Goal: Information Seeking & Learning: Learn about a topic

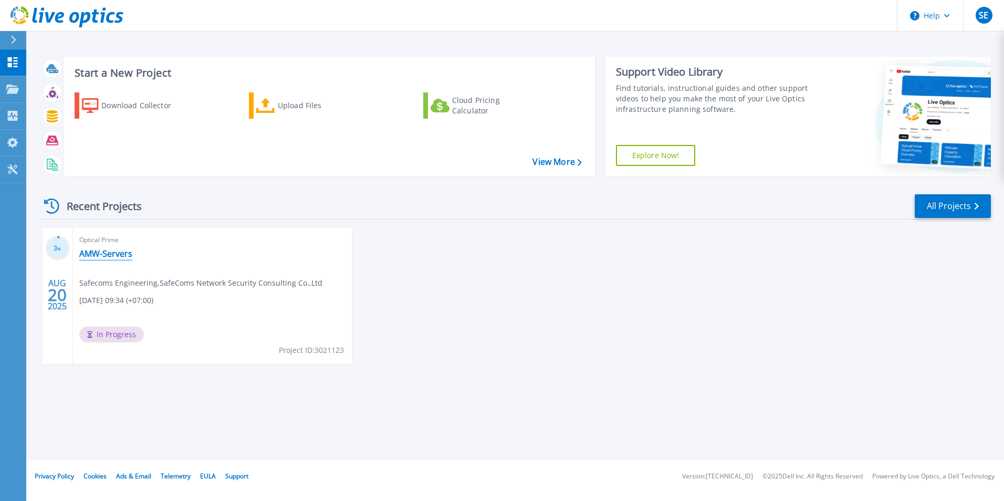
click at [111, 257] on link "AMW-Servers" at bounding box center [105, 253] width 53 height 11
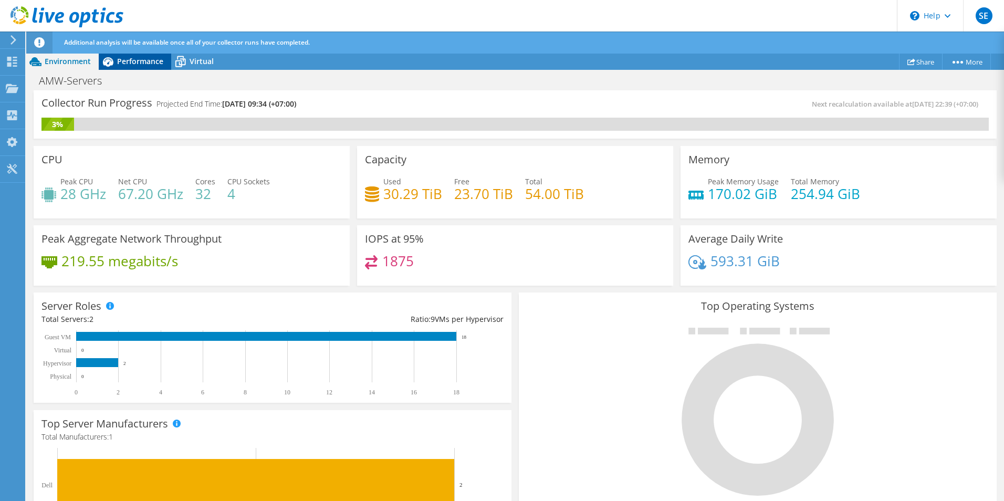
click at [131, 65] on span "Performance" at bounding box center [140, 61] width 46 height 10
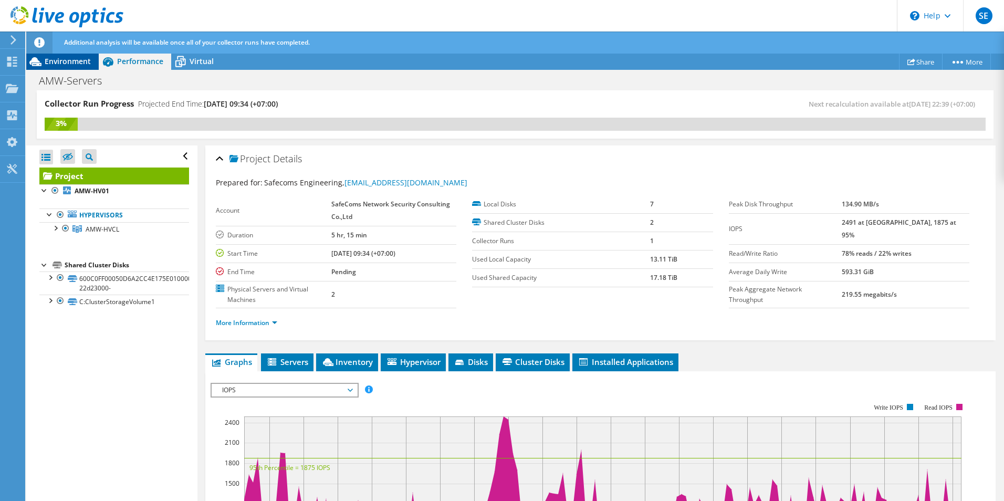
click at [76, 61] on span "Environment" at bounding box center [68, 61] width 46 height 10
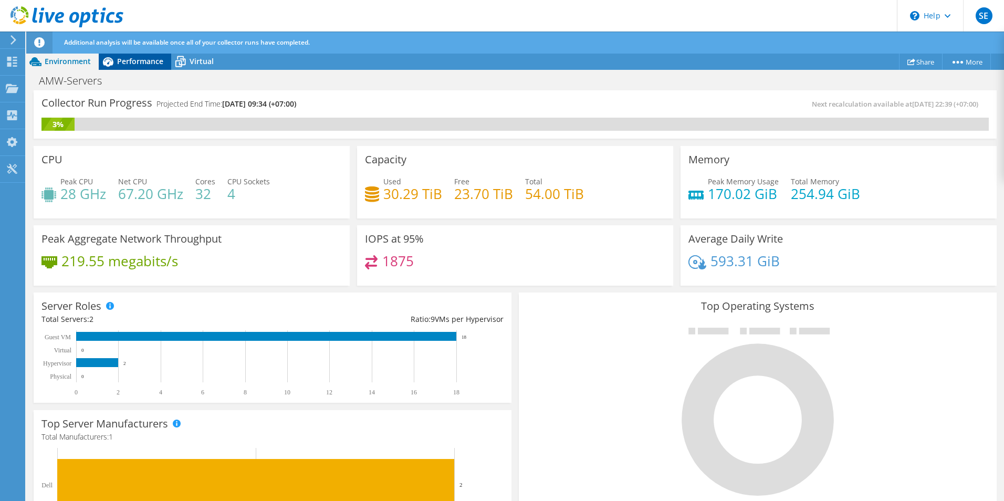
click at [130, 61] on span "Performance" at bounding box center [140, 61] width 46 height 10
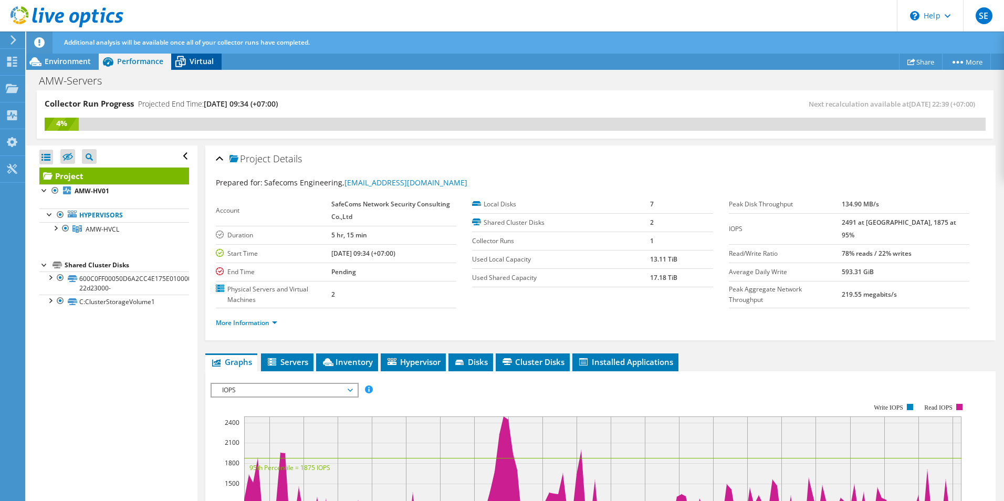
click at [193, 60] on span "Virtual" at bounding box center [202, 61] width 24 height 10
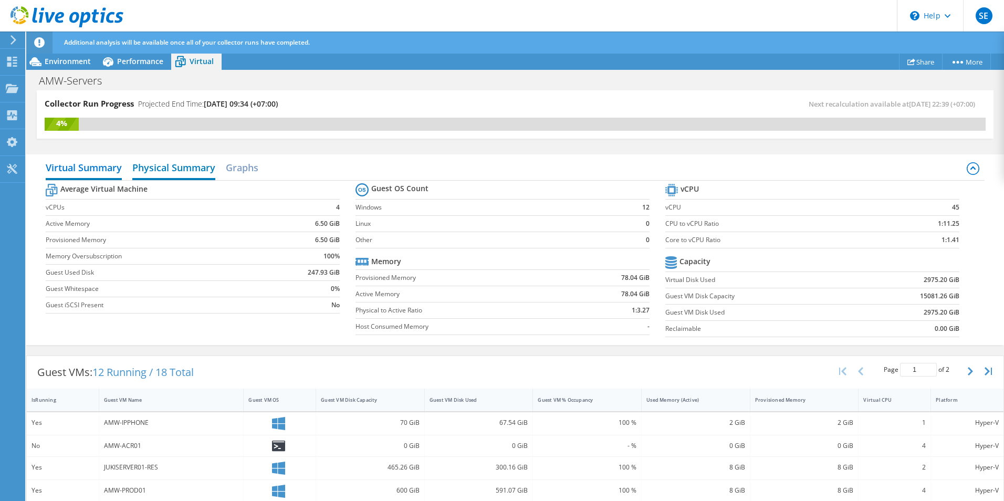
click at [163, 166] on h2 "Physical Summary" at bounding box center [173, 168] width 83 height 23
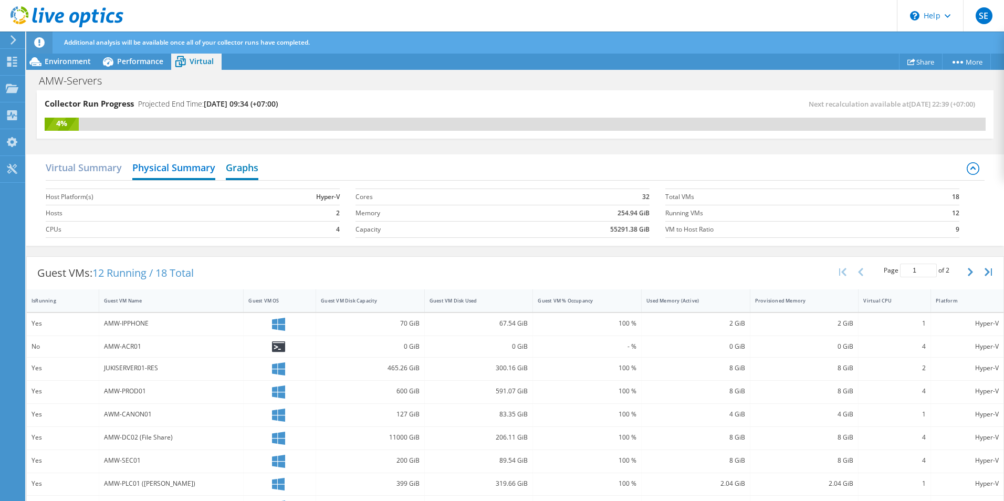
click at [234, 163] on h2 "Graphs" at bounding box center [242, 168] width 33 height 23
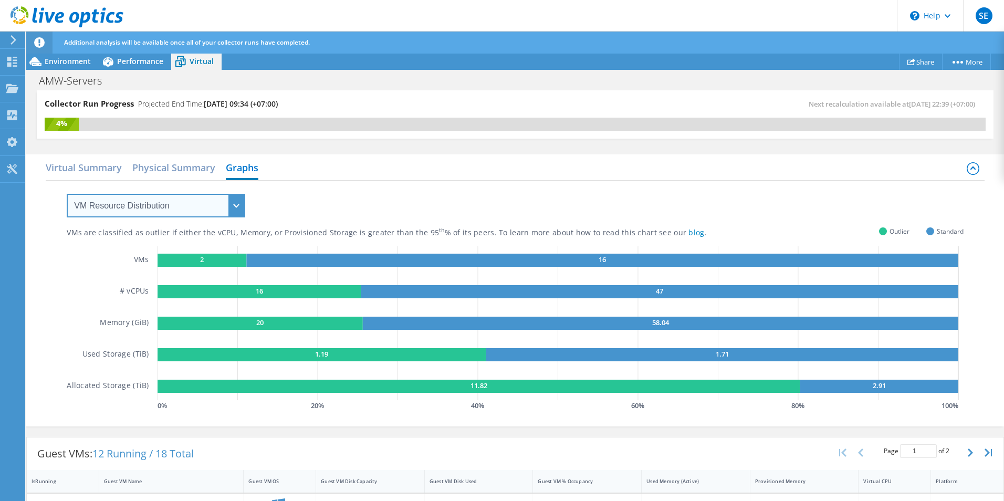
click at [204, 202] on select "VM Resource Distribution Provisioning Contrast Over Provisioning" at bounding box center [156, 206] width 179 height 24
click at [308, 207] on div "VMs are classified as outlier if either the vCPU, Memory, or Provisioned Storag…" at bounding box center [515, 297] width 897 height 233
click at [225, 210] on select "VM Resource Distribution Provisioning Contrast Over Provisioning" at bounding box center [156, 206] width 179 height 24
select select "Provisioning Contrast"
click at [67, 194] on select "VM Resource Distribution Provisioning Contrast Over Provisioning" at bounding box center [156, 206] width 179 height 24
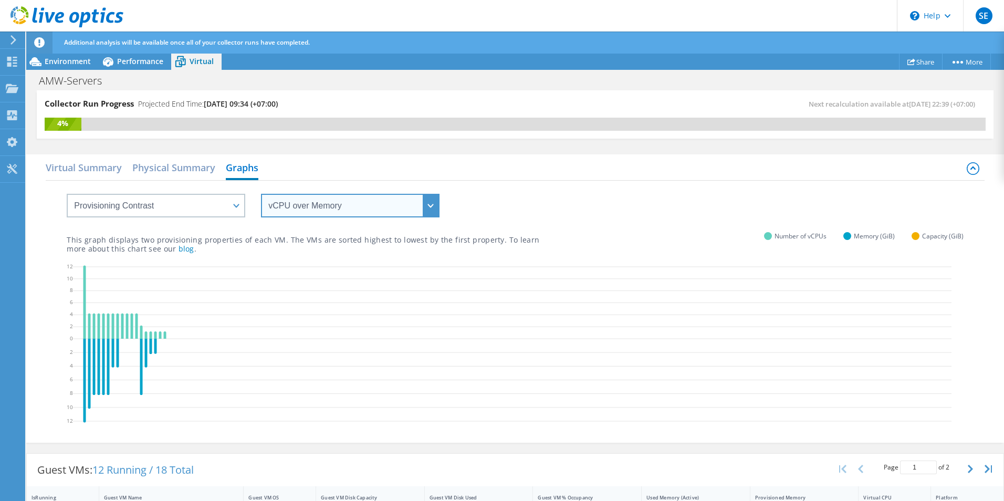
click at [374, 202] on select "vCPU over Memory vCPU over Capacity Memory over vCPU Memory over Capacity Capac…" at bounding box center [350, 206] width 179 height 24
click at [261, 194] on select "vCPU over Memory vCPU over Capacity Memory over vCPU Memory over Capacity Capac…" at bounding box center [350, 206] width 179 height 24
click at [374, 205] on select "vCPU over Memory vCPU over Capacity Memory over vCPU Memory over Capacity Capac…" at bounding box center [350, 206] width 179 height 24
click at [261, 194] on select "vCPU over Memory vCPU over Capacity Memory over vCPU Memory over Capacity Capac…" at bounding box center [350, 206] width 179 height 24
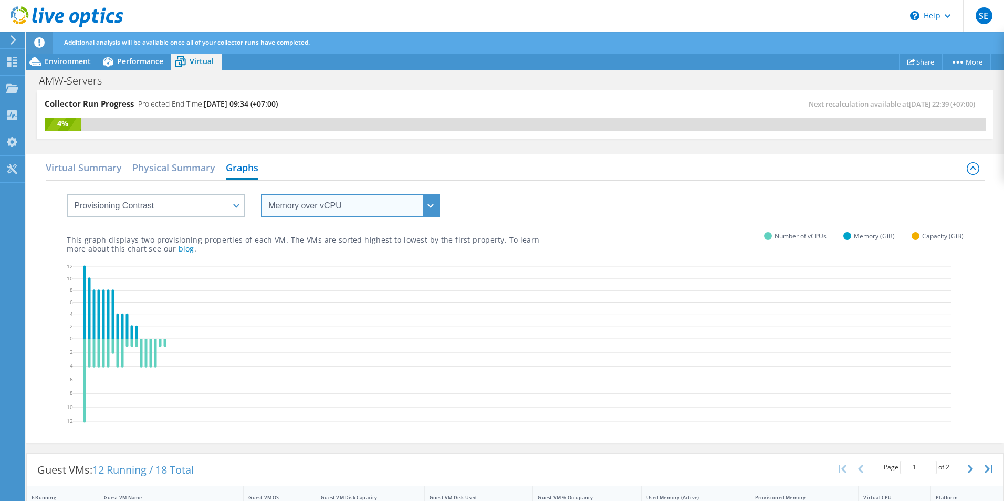
click at [370, 206] on select "vCPU over Memory vCPU over Capacity Memory over vCPU Memory over Capacity Capac…" at bounding box center [350, 206] width 179 height 24
click at [261, 194] on select "vCPU over Memory vCPU over Capacity Memory over vCPU Memory over Capacity Capac…" at bounding box center [350, 206] width 179 height 24
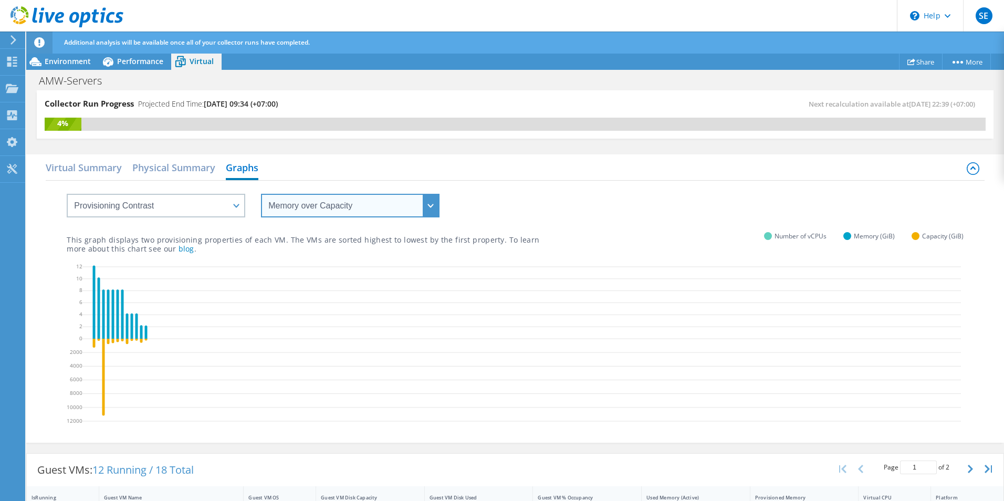
click at [369, 208] on select "vCPU over Memory vCPU over Capacity Memory over vCPU Memory over Capacity Capac…" at bounding box center [350, 206] width 179 height 24
select select "Capacity over vCPU"
click at [261, 194] on select "vCPU over Memory vCPU over Capacity Memory over vCPU Memory over Capacity Capac…" at bounding box center [350, 206] width 179 height 24
